Goal: Complete application form

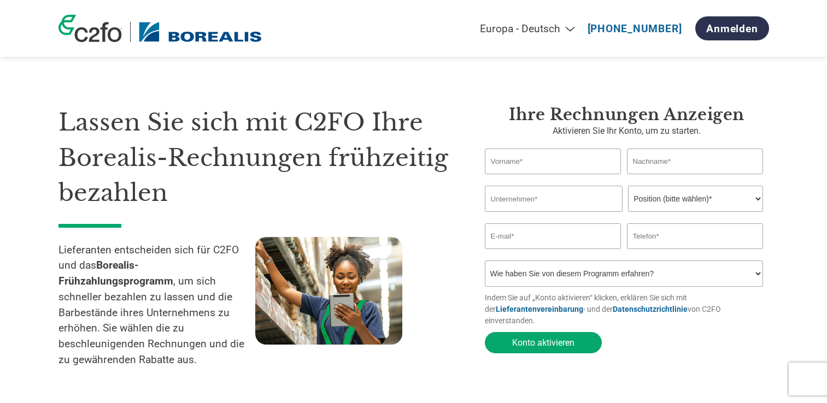
select select "de"
click at [551, 161] on input "text" at bounding box center [553, 162] width 137 height 26
type input "Ines"
type input "Schmied-Binderlehner"
type input "IKP WIEN GMBH"
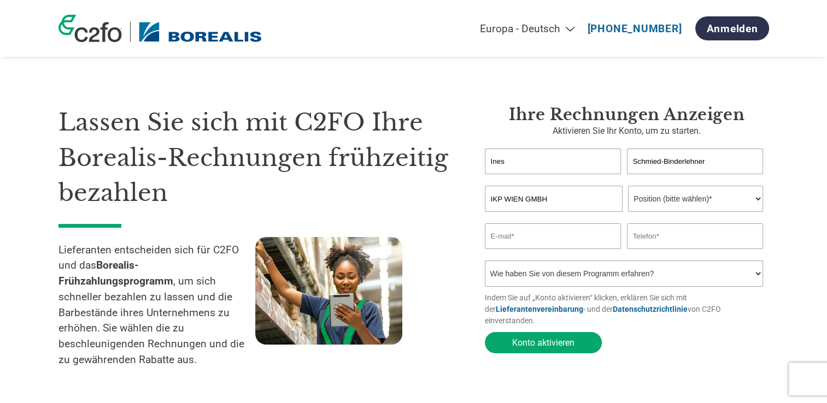
type input "[EMAIL_ADDRESS][DOMAIN_NAME]"
type input "069912132606"
click at [753, 200] on select "Position (bitte wählen)* Finanzvorstand Finanzkontrolleur Kreditmanager Finanzc…" at bounding box center [695, 199] width 135 height 26
select select "OTHER"
click at [628, 186] on select "Position (bitte wählen)* Finanzvorstand Finanzkontrolleur Kreditmanager Finanzc…" at bounding box center [695, 199] width 135 height 26
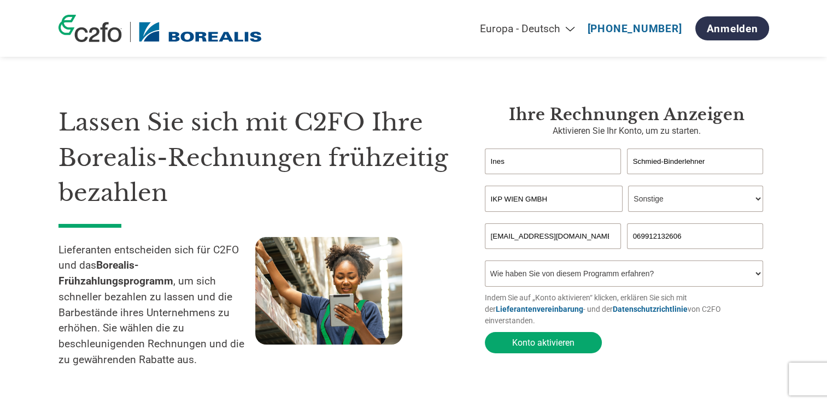
click at [737, 279] on select "Wie haben Sie von diesem Programm erfahren? Ich habe einen Brief erhalten E-Mai…" at bounding box center [624, 274] width 279 height 26
select select "Email"
click at [485, 263] on select "Wie haben Sie von diesem Programm erfahren? Ich habe einen Brief erhalten E-Mai…" at bounding box center [624, 274] width 279 height 26
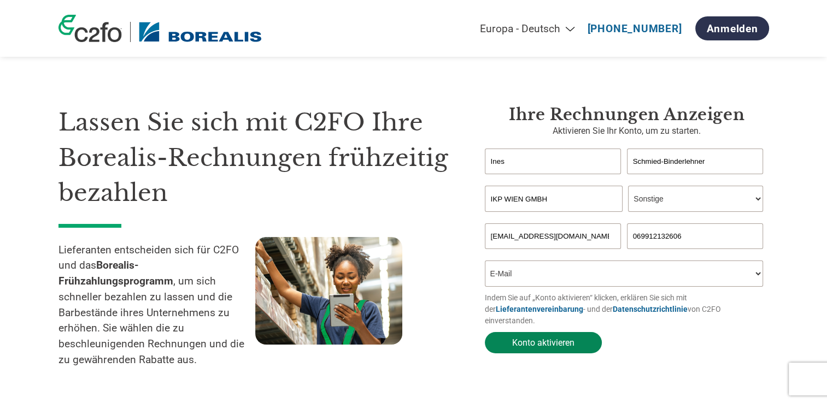
click at [534, 338] on button "Konto aktivieren" at bounding box center [543, 342] width 117 height 21
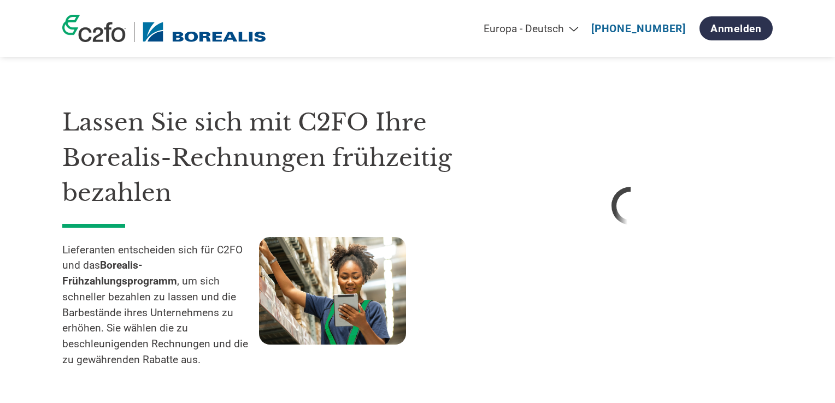
select select "de"
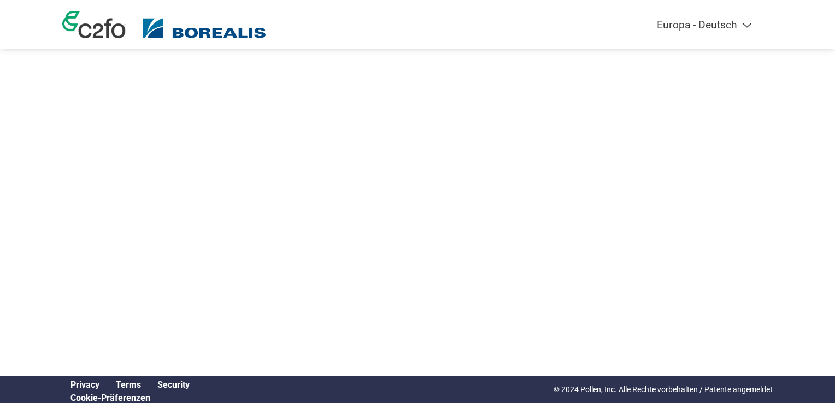
select select "de"
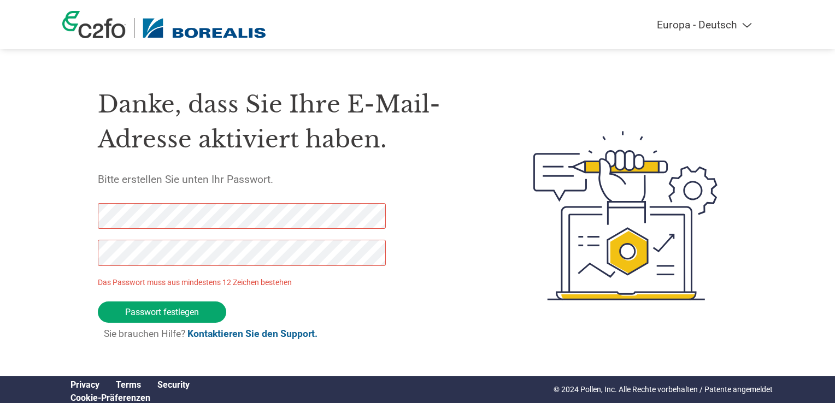
drag, startPoint x: 189, startPoint y: 315, endPoint x: 62, endPoint y: 257, distance: 139.4
click at [39, 259] on div "Americas - English Américas - Español Américas - Português Amériques - Français…" at bounding box center [417, 172] width 835 height 344
click at [24, 218] on div "Americas - English Américas - Español Américas - Português Amériques - Français…" at bounding box center [417, 172] width 835 height 344
click at [92, 256] on div "Danke, dass Sie Ihre E-Mail-Adresse aktiviert haben. Bitte erstellen Sie unten …" at bounding box center [417, 216] width 711 height 290
click at [181, 312] on input "Passwort festlegen" at bounding box center [162, 312] width 128 height 21
